Goal: Task Accomplishment & Management: Complete application form

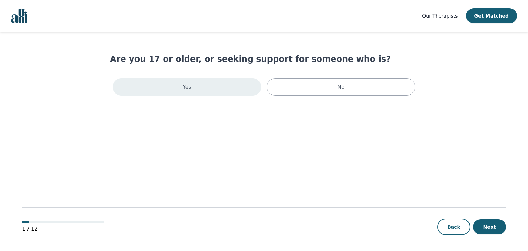
click at [193, 89] on div "Yes" at bounding box center [187, 86] width 149 height 17
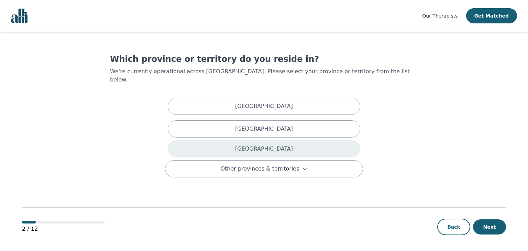
click at [227, 143] on div "[GEOGRAPHIC_DATA]" at bounding box center [264, 148] width 193 height 17
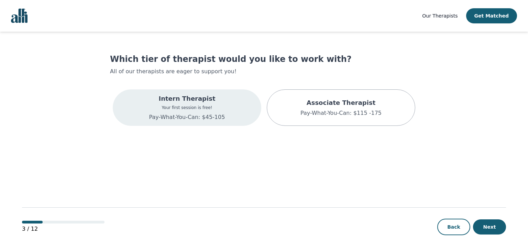
click at [206, 103] on p "Intern Therapist" at bounding box center [187, 99] width 76 height 10
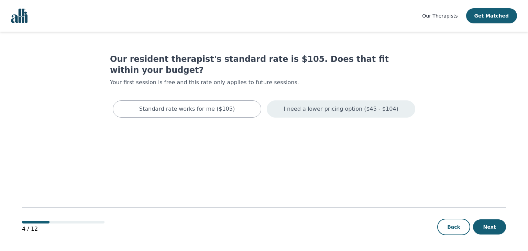
click at [364, 104] on div "I need a lower pricing option ($45 - $104)" at bounding box center [341, 108] width 149 height 17
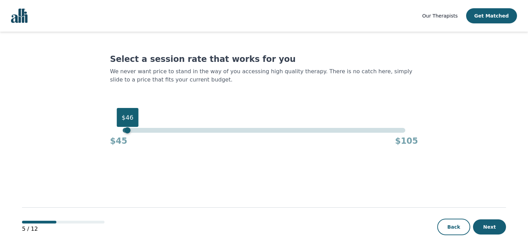
click at [126, 131] on div "$46" at bounding box center [264, 130] width 282 height 5
drag, startPoint x: 130, startPoint y: 132, endPoint x: 115, endPoint y: 133, distance: 14.5
click at [115, 133] on div "$45 $45 $105" at bounding box center [264, 137] width 308 height 19
click at [481, 227] on button "Next" at bounding box center [489, 227] width 33 height 15
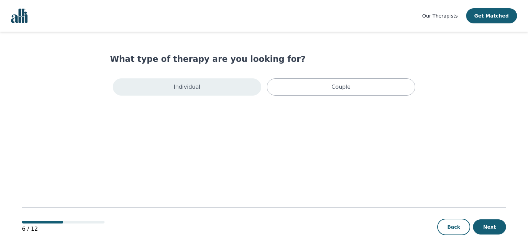
click at [143, 95] on div "Individual" at bounding box center [187, 86] width 149 height 17
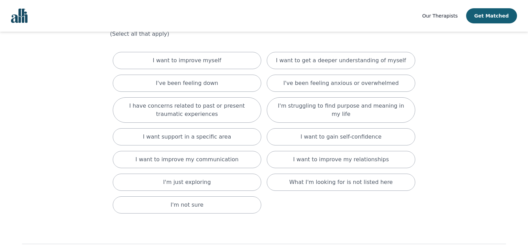
scroll to position [38, 0]
click at [232, 56] on div "I want to improve myself" at bounding box center [187, 60] width 149 height 17
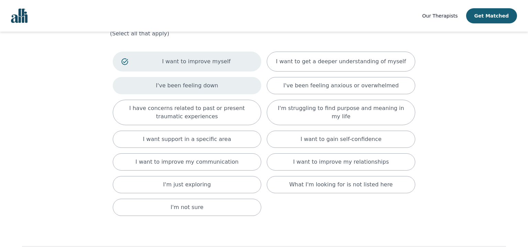
click at [228, 93] on div "I've been feeling down" at bounding box center [187, 85] width 149 height 17
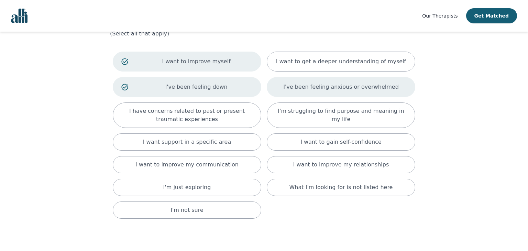
click at [278, 91] on div "I've been feeling anxious or overwhelmed" at bounding box center [341, 87] width 149 height 20
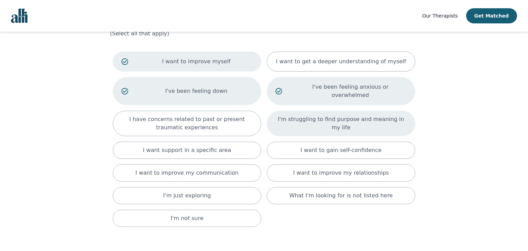
click at [298, 124] on div "I'm struggling to find purpose and meaning in my life" at bounding box center [341, 123] width 149 height 25
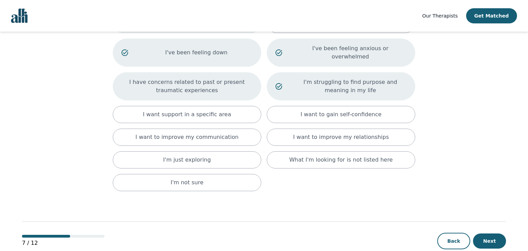
scroll to position [82, 0]
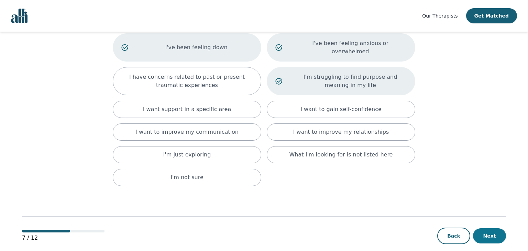
click at [487, 228] on button "Next" at bounding box center [489, 235] width 33 height 15
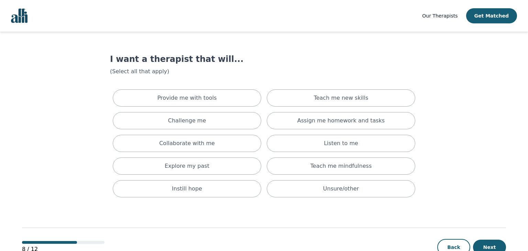
scroll to position [20, 0]
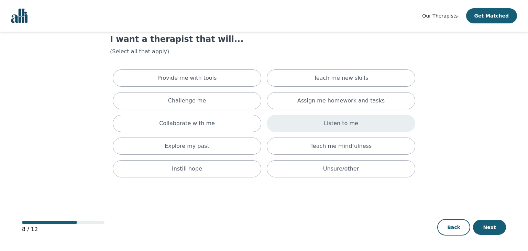
click at [366, 128] on div "Listen to me" at bounding box center [341, 123] width 149 height 17
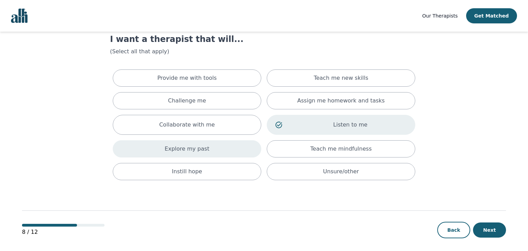
click at [229, 147] on div "Explore my past" at bounding box center [187, 148] width 149 height 17
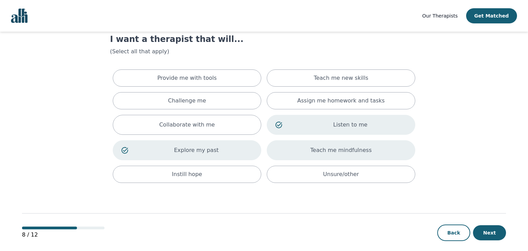
click at [310, 143] on div "Teach me mindfulness" at bounding box center [341, 150] width 149 height 20
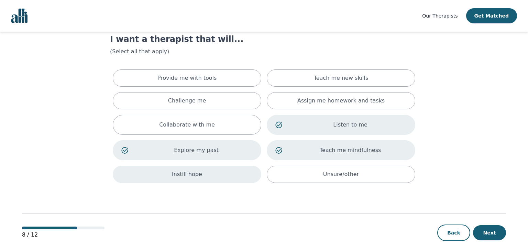
click at [215, 181] on div "Instill hope" at bounding box center [187, 174] width 149 height 17
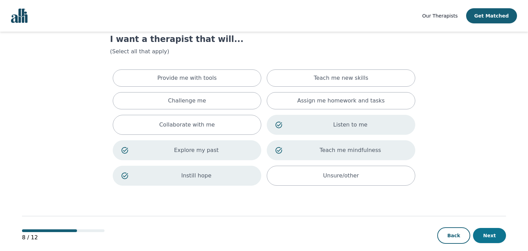
click at [498, 238] on button "Next" at bounding box center [489, 235] width 33 height 15
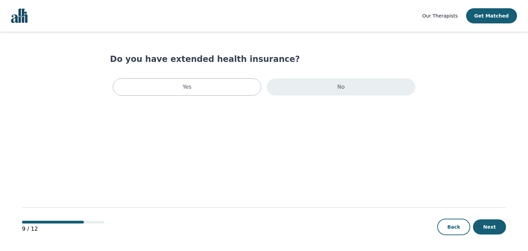
click at [384, 84] on div "No" at bounding box center [341, 86] width 149 height 17
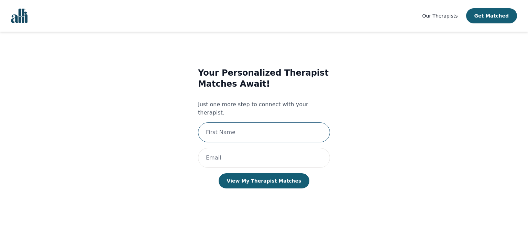
click at [244, 122] on input "text" at bounding box center [264, 132] width 132 height 20
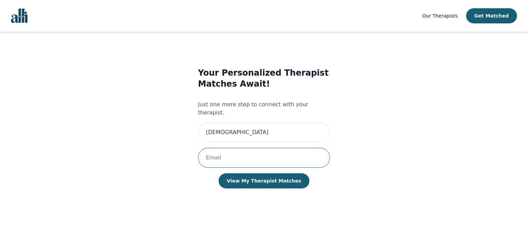
click at [249, 148] on input "email" at bounding box center [264, 158] width 132 height 20
click at [241, 122] on input "[DEMOGRAPHIC_DATA]" at bounding box center [264, 132] width 132 height 20
type input "J"
type input "[DEMOGRAPHIC_DATA]"
click at [242, 153] on input "email" at bounding box center [264, 158] width 132 height 20
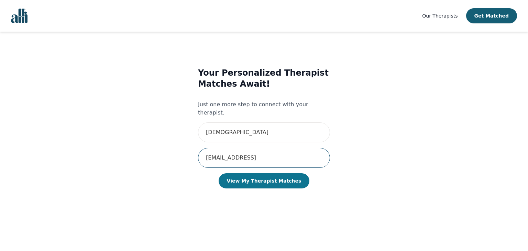
type input "[EMAIL_ADDRESS]"
click at [239, 178] on button "View My Therapist Matches" at bounding box center [264, 180] width 91 height 15
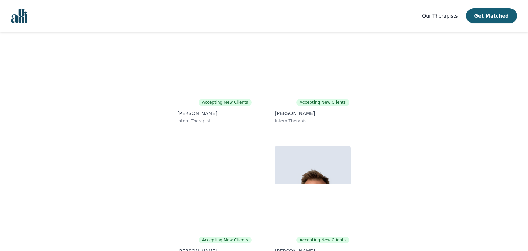
scroll to position [103, 0]
